Goal: Task Accomplishment & Management: Use online tool/utility

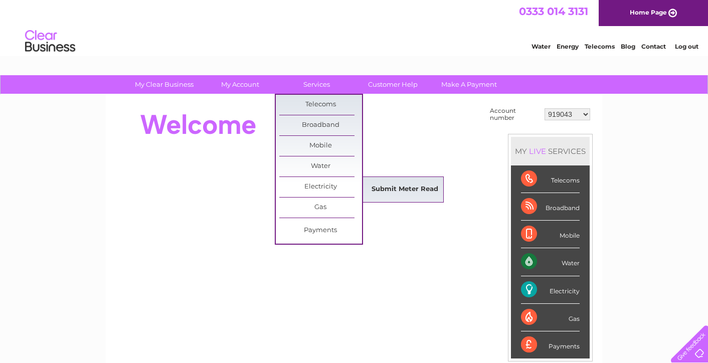
click at [376, 193] on link "Submit Meter Read" at bounding box center [404, 189] width 83 height 20
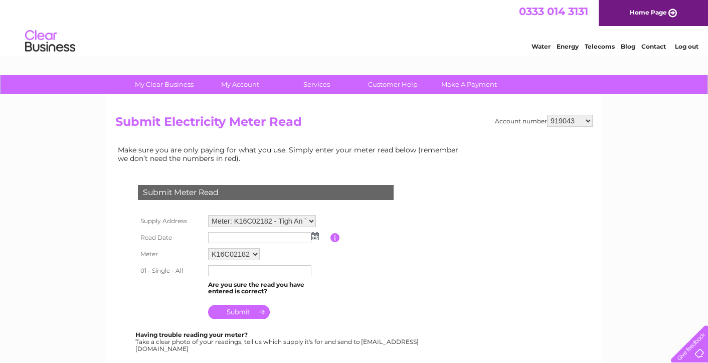
click at [295, 270] on input "text" at bounding box center [259, 270] width 103 height 11
click at [115, 253] on div "Submit Meter Read Supply Address Meter: K16C02182 - Tigh An Truish, Clachan Sei…" at bounding box center [267, 264] width 305 height 178
click at [219, 238] on input "text" at bounding box center [259, 237] width 103 height 11
click at [315, 236] on img at bounding box center [315, 236] width 8 height 8
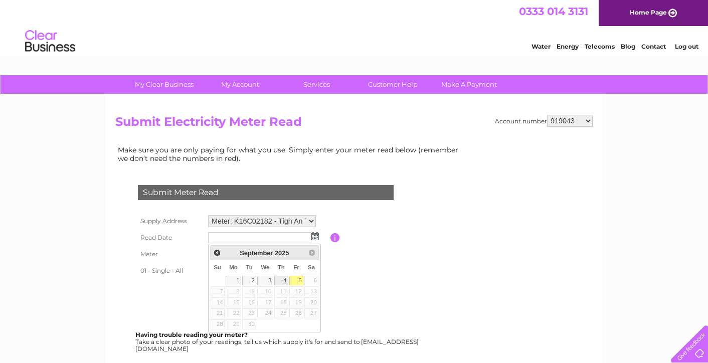
click at [283, 280] on link "4" at bounding box center [281, 281] width 14 height 10
type input "2025/09/04"
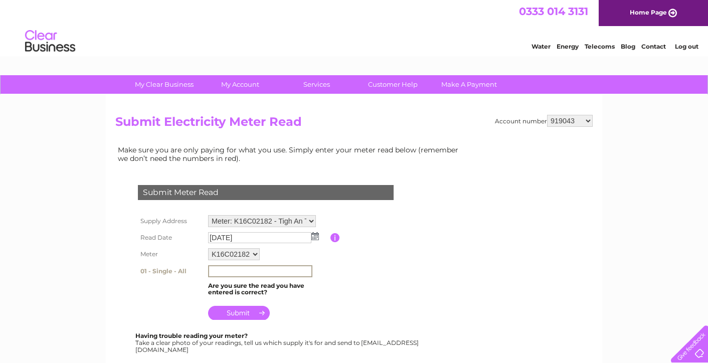
click at [253, 268] on input "text" at bounding box center [260, 271] width 104 height 12
type input "292681"
click at [238, 314] on input "submit" at bounding box center [239, 312] width 62 height 14
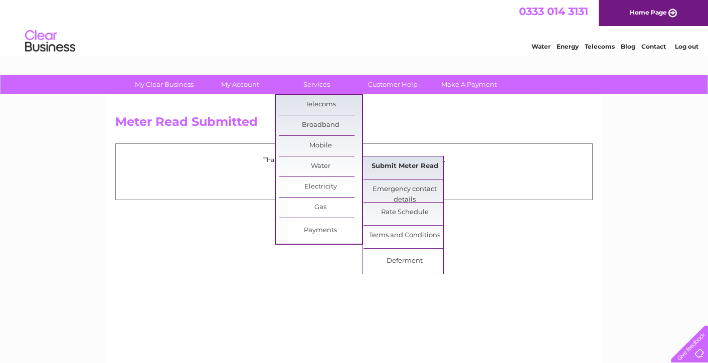
click at [393, 170] on link "Submit Meter Read" at bounding box center [404, 166] width 83 height 20
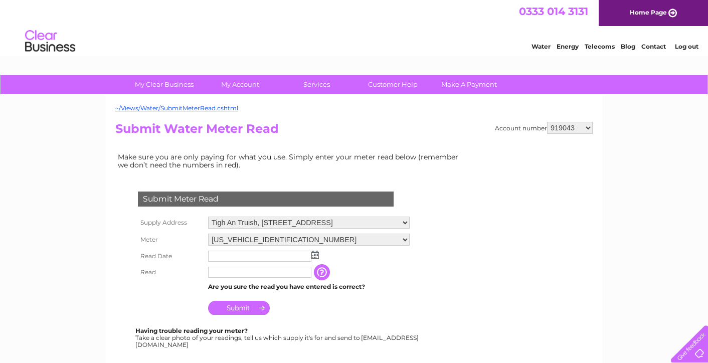
click at [313, 253] on img at bounding box center [315, 255] width 8 height 8
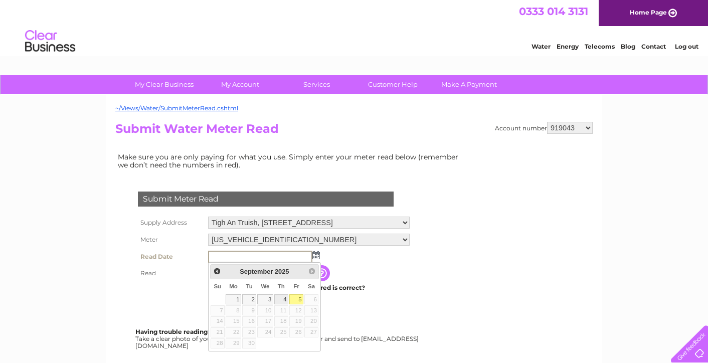
click at [282, 301] on link "4" at bounding box center [281, 299] width 14 height 10
type input "2025/09/04"
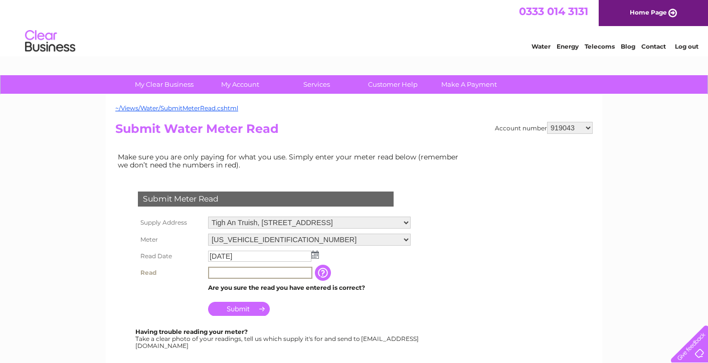
click at [232, 274] on input "text" at bounding box center [260, 273] width 104 height 12
type input "03371"
click at [227, 307] on input "Submit" at bounding box center [239, 308] width 62 height 14
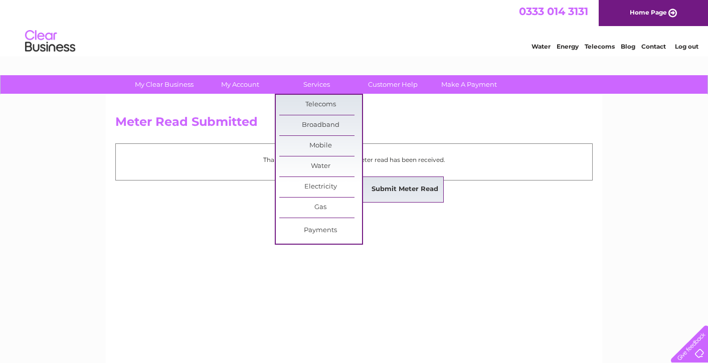
click at [394, 190] on link "Submit Meter Read" at bounding box center [404, 189] width 83 height 20
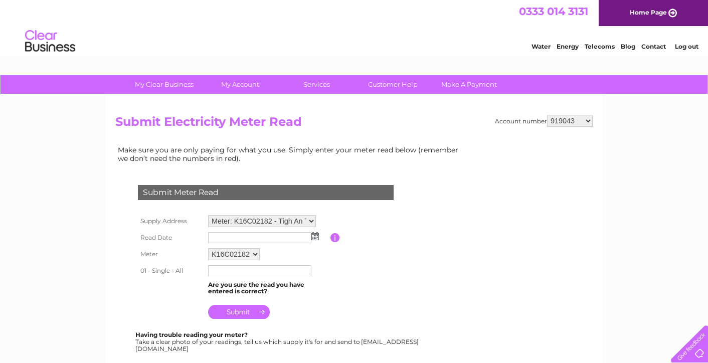
click at [589, 119] on select "919043 967188 1113001 30300395 30303169" at bounding box center [570, 121] width 46 height 12
select select "1113001"
click at [547, 115] on select "919043 967188 1113001 30300395 30303169" at bounding box center [570, 121] width 46 height 12
click at [317, 238] on img at bounding box center [315, 236] width 8 height 8
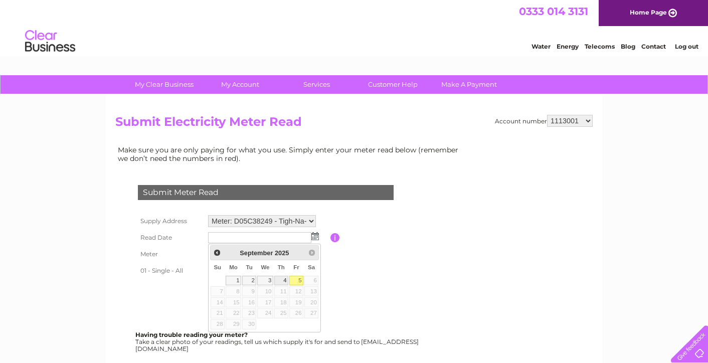
click at [283, 281] on link "4" at bounding box center [281, 281] width 14 height 10
type input "2025/09/04"
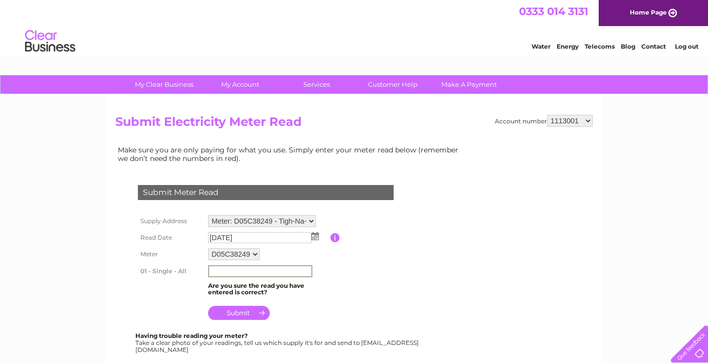
click at [275, 271] on input "text" at bounding box center [260, 271] width 104 height 12
type input "84118"
click at [252, 312] on input "submit" at bounding box center [239, 313] width 62 height 14
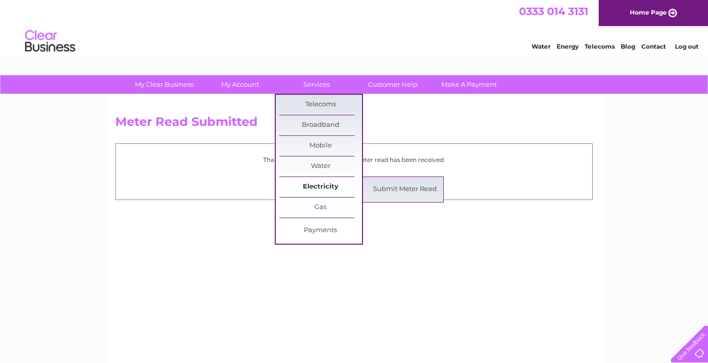
click at [322, 193] on link "Electricity" at bounding box center [320, 187] width 83 height 20
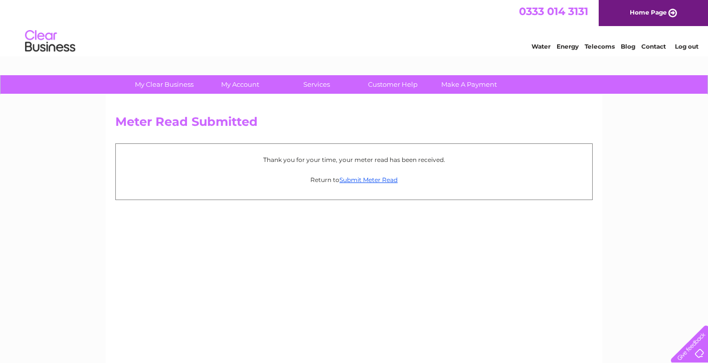
click at [377, 190] on div "Thank you for your time, your meter read has been received. Return to Submit Me…" at bounding box center [353, 171] width 477 height 56
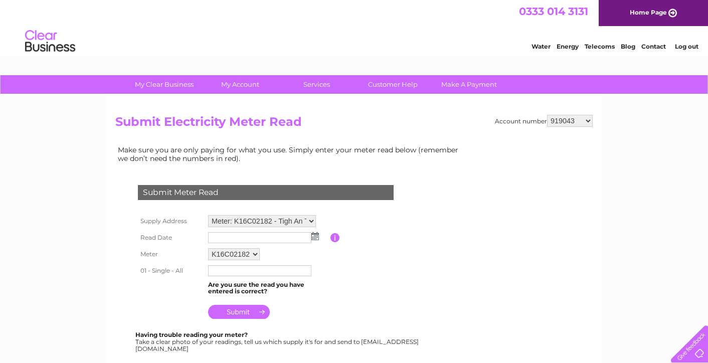
click at [590, 120] on select "919043 967188 1113001 30300395 30303169" at bounding box center [570, 121] width 46 height 12
select select "30300395"
click at [547, 115] on select "919043 967188 1113001 30300395 30303169" at bounding box center [570, 121] width 46 height 12
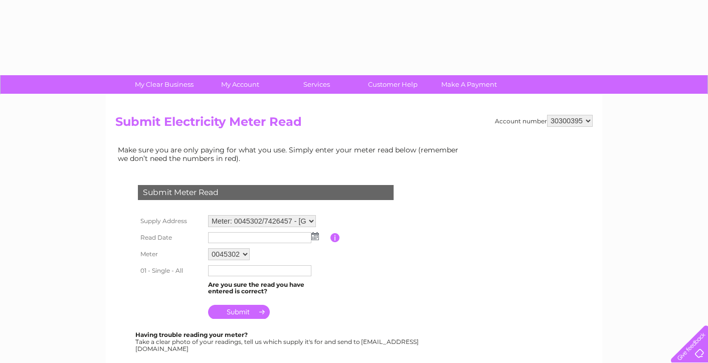
click at [584, 122] on select "919043 967188 1113001 30300395 30303169" at bounding box center [570, 121] width 46 height 12
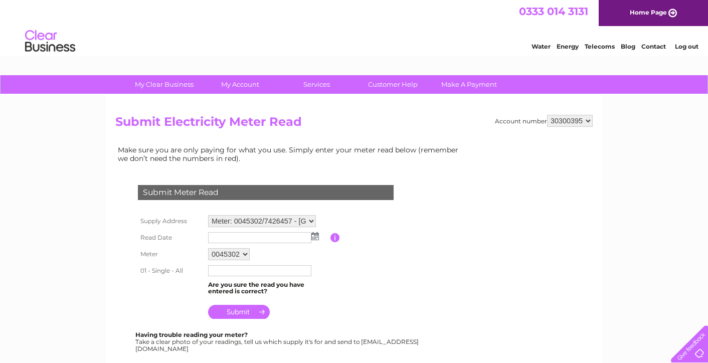
select select "30303169"
click at [547, 115] on select "919043 967188 1113001 30300395 30303169" at bounding box center [570, 121] width 46 height 12
click at [313, 237] on img at bounding box center [315, 236] width 8 height 8
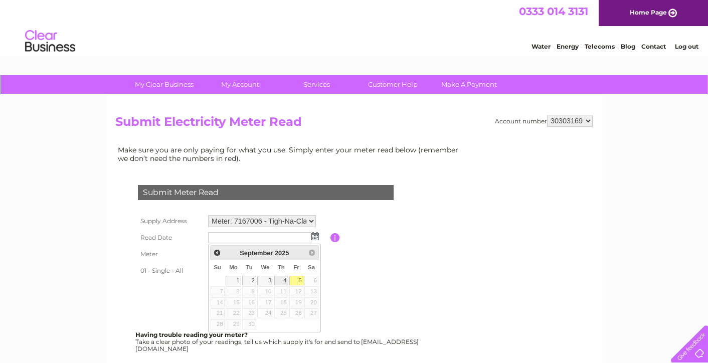
click at [280, 280] on link "4" at bounding box center [281, 281] width 14 height 10
type input "2025/09/04"
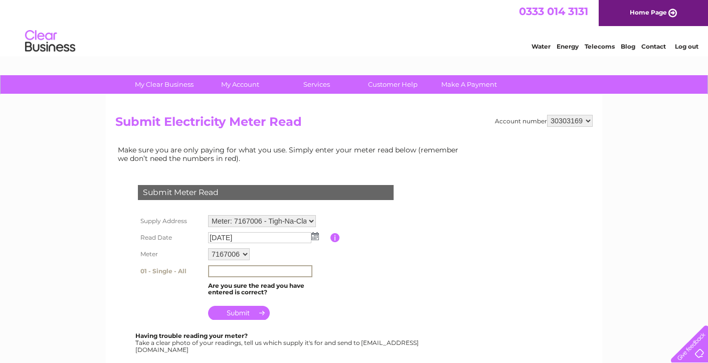
click at [244, 268] on input "text" at bounding box center [260, 271] width 104 height 12
type input "7"
type input "08982"
click at [243, 311] on input "submit" at bounding box center [239, 312] width 62 height 14
